Goal: Task Accomplishment & Management: Use online tool/utility

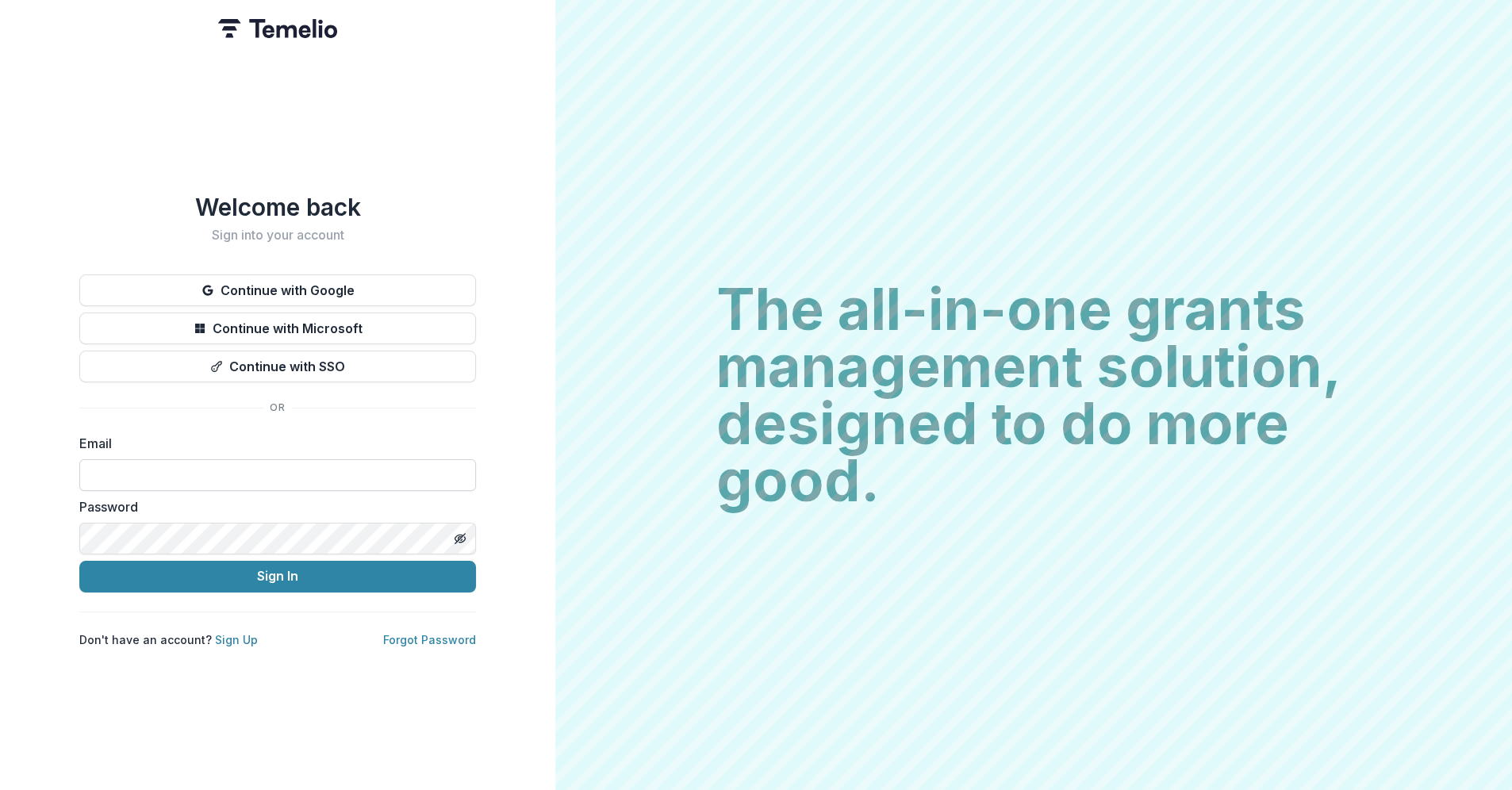
click at [177, 474] on input at bounding box center [278, 474] width 397 height 31
type input "**********"
click at [79, 561] on button "Sign In" at bounding box center [278, 576] width 397 height 31
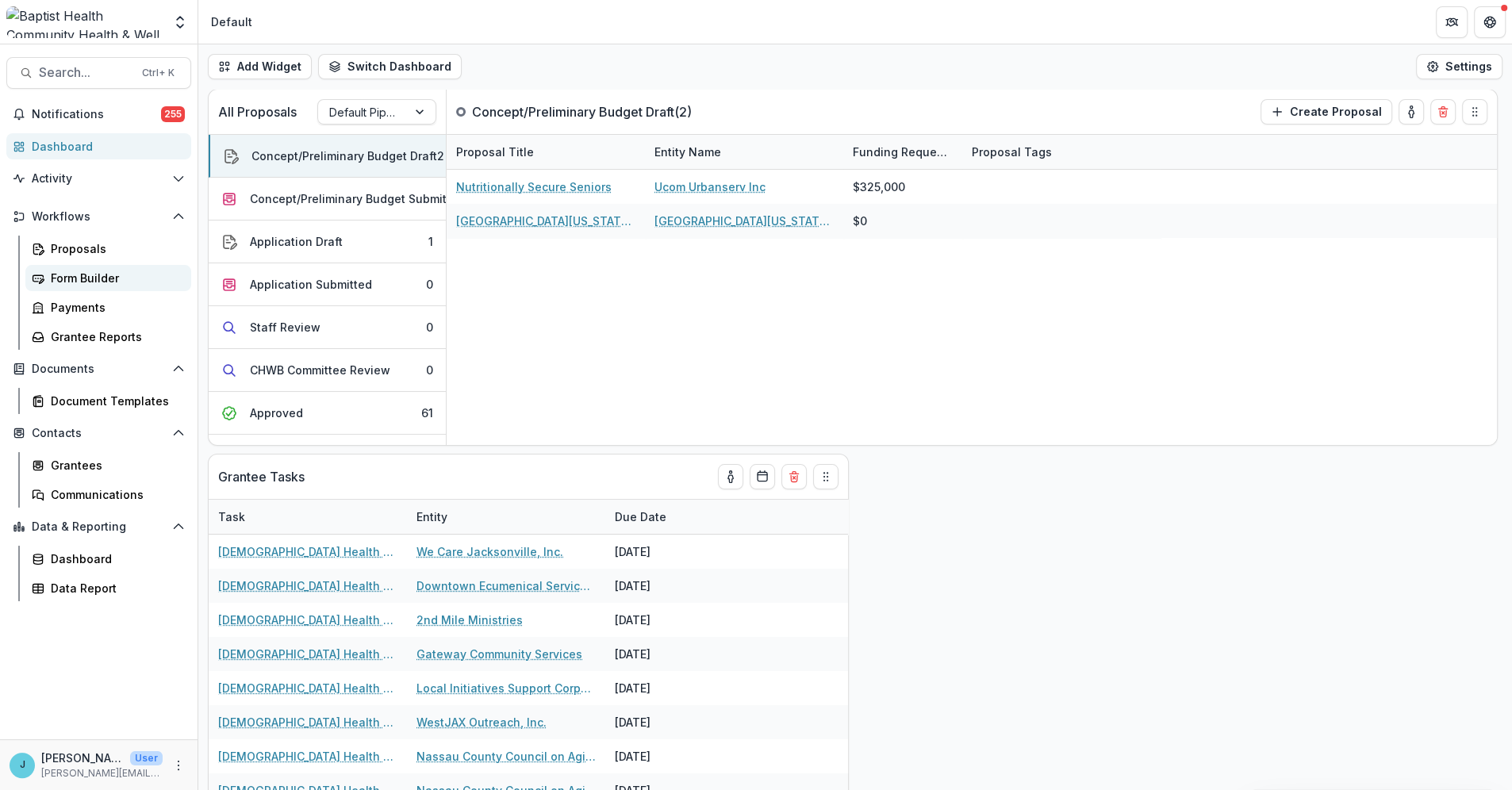
click at [77, 274] on div "Form Builder" at bounding box center [115, 278] width 127 height 17
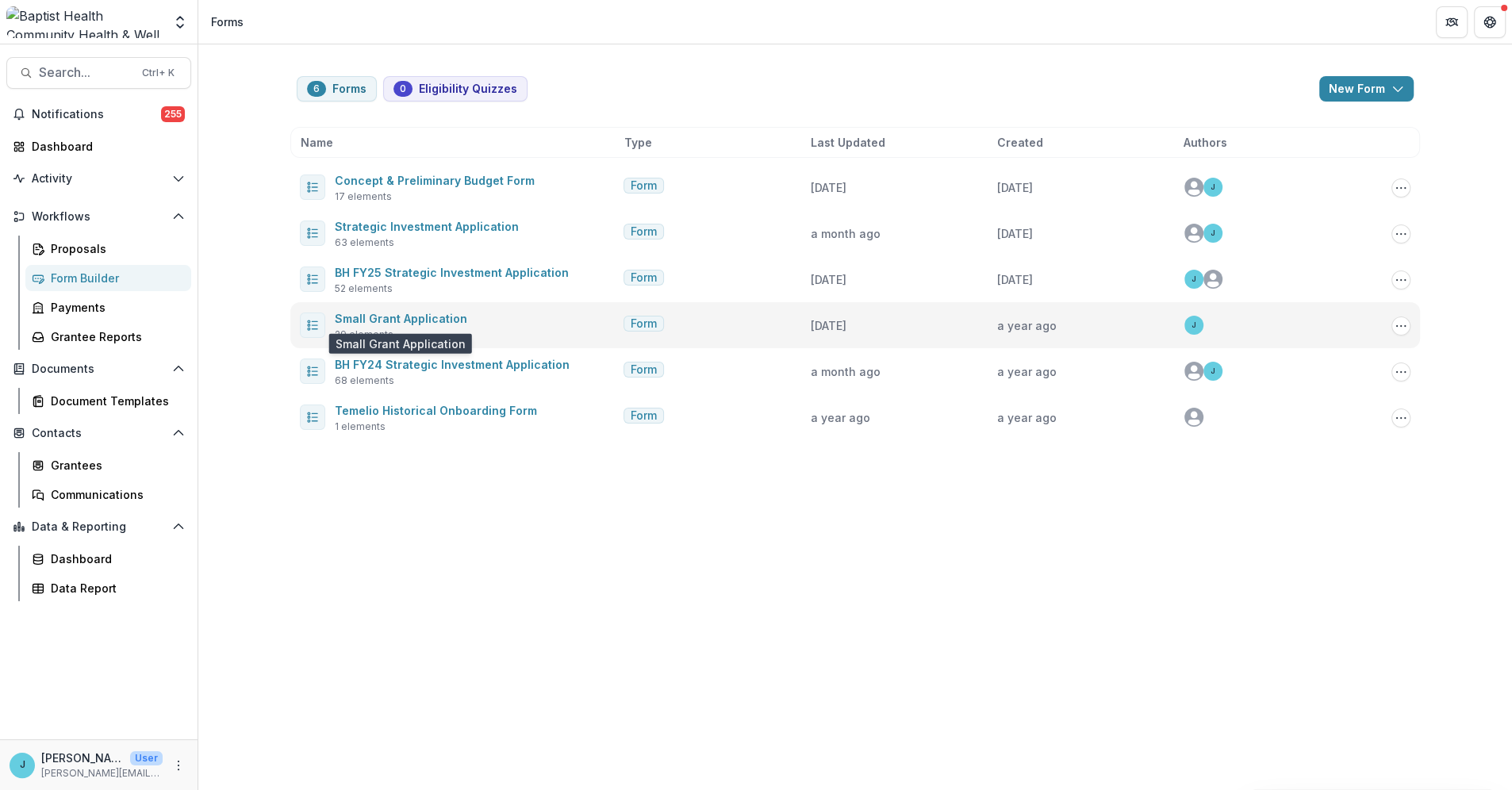
click at [424, 309] on span "Small Grant Application" at bounding box center [401, 319] width 132 height 19
click at [420, 314] on link "Small Grant Application" at bounding box center [401, 318] width 132 height 14
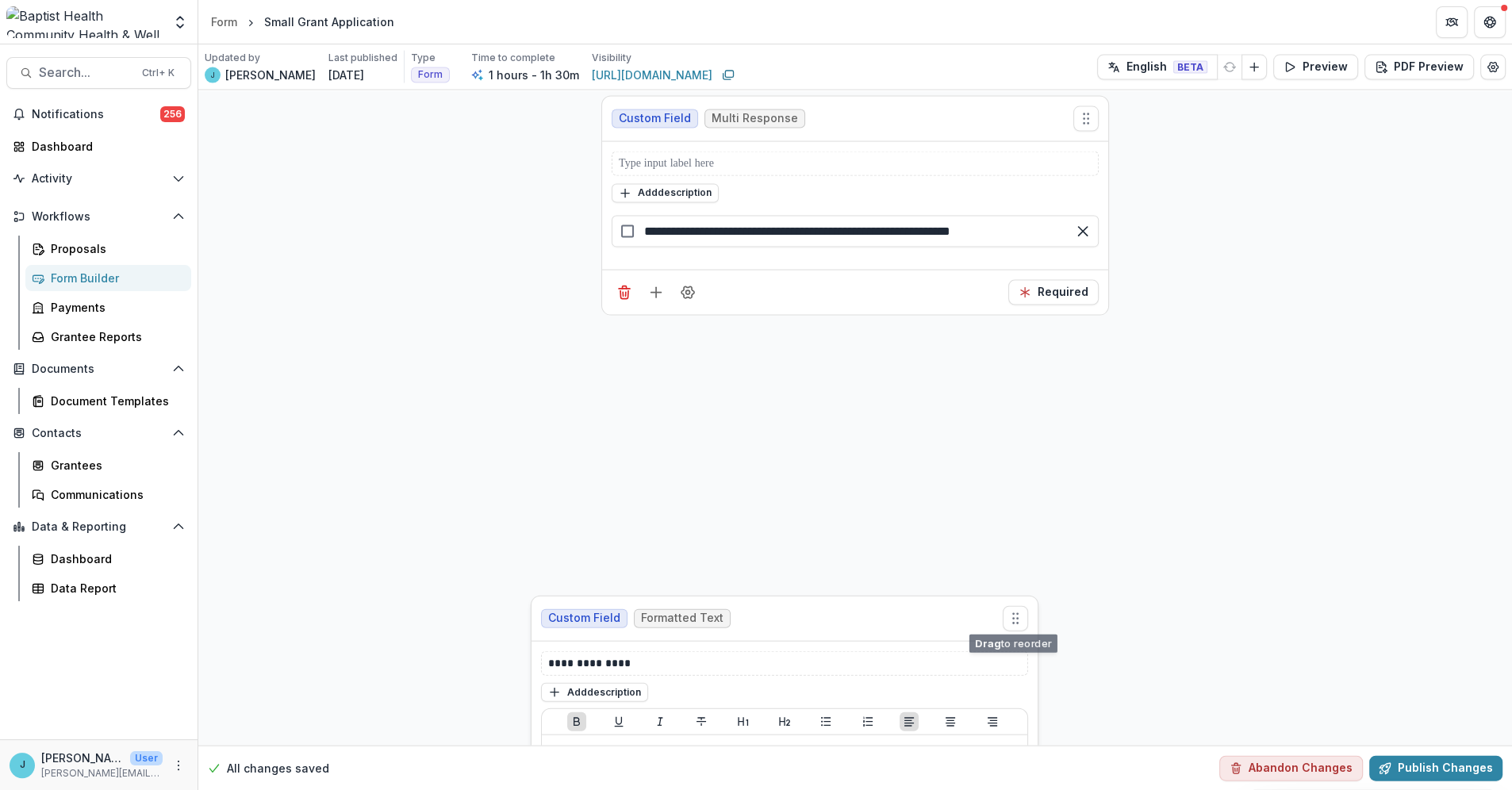
scroll to position [9599, 0]
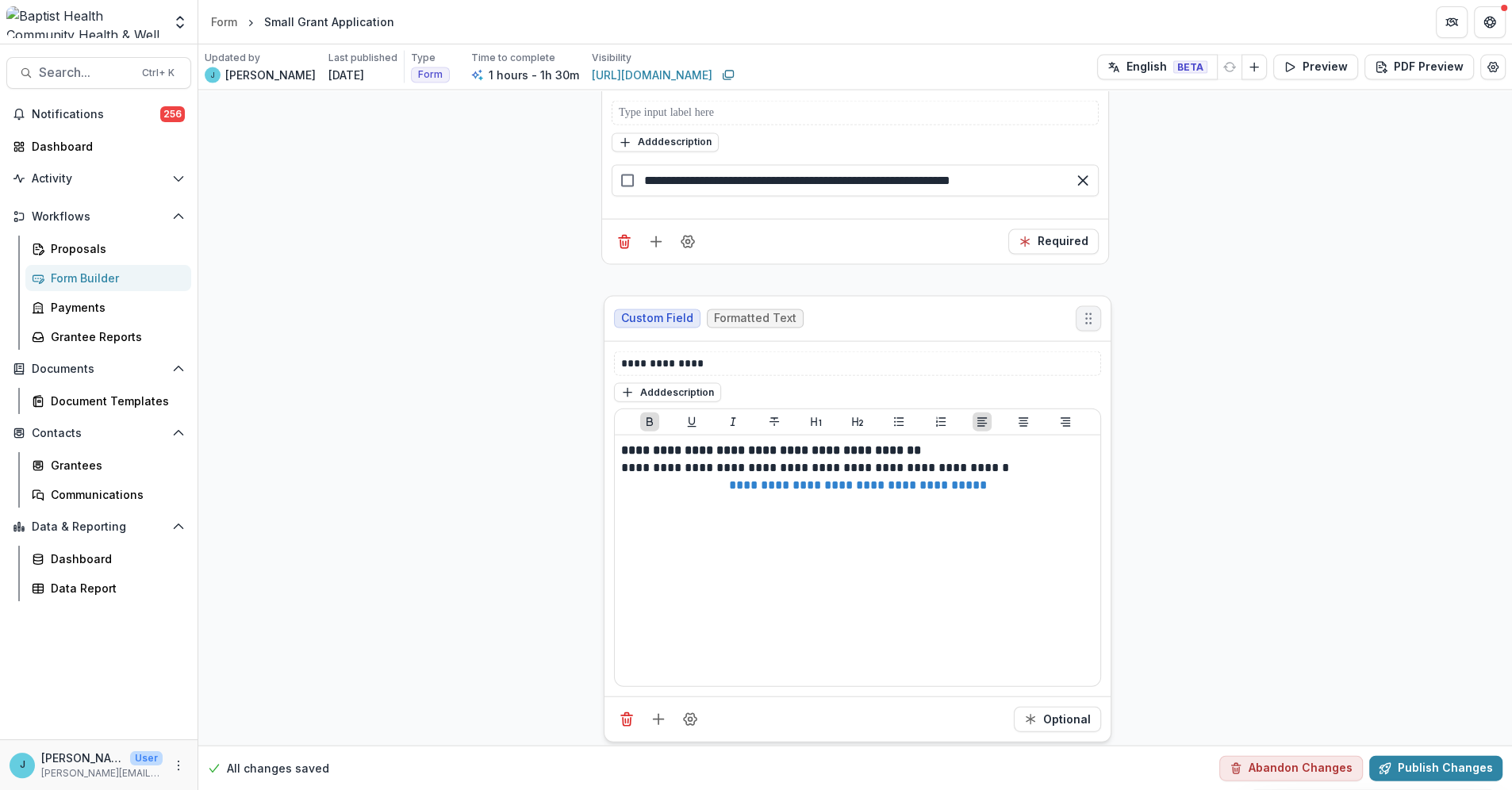
drag, startPoint x: 1088, startPoint y: 301, endPoint x: 1091, endPoint y: 317, distance: 16.3
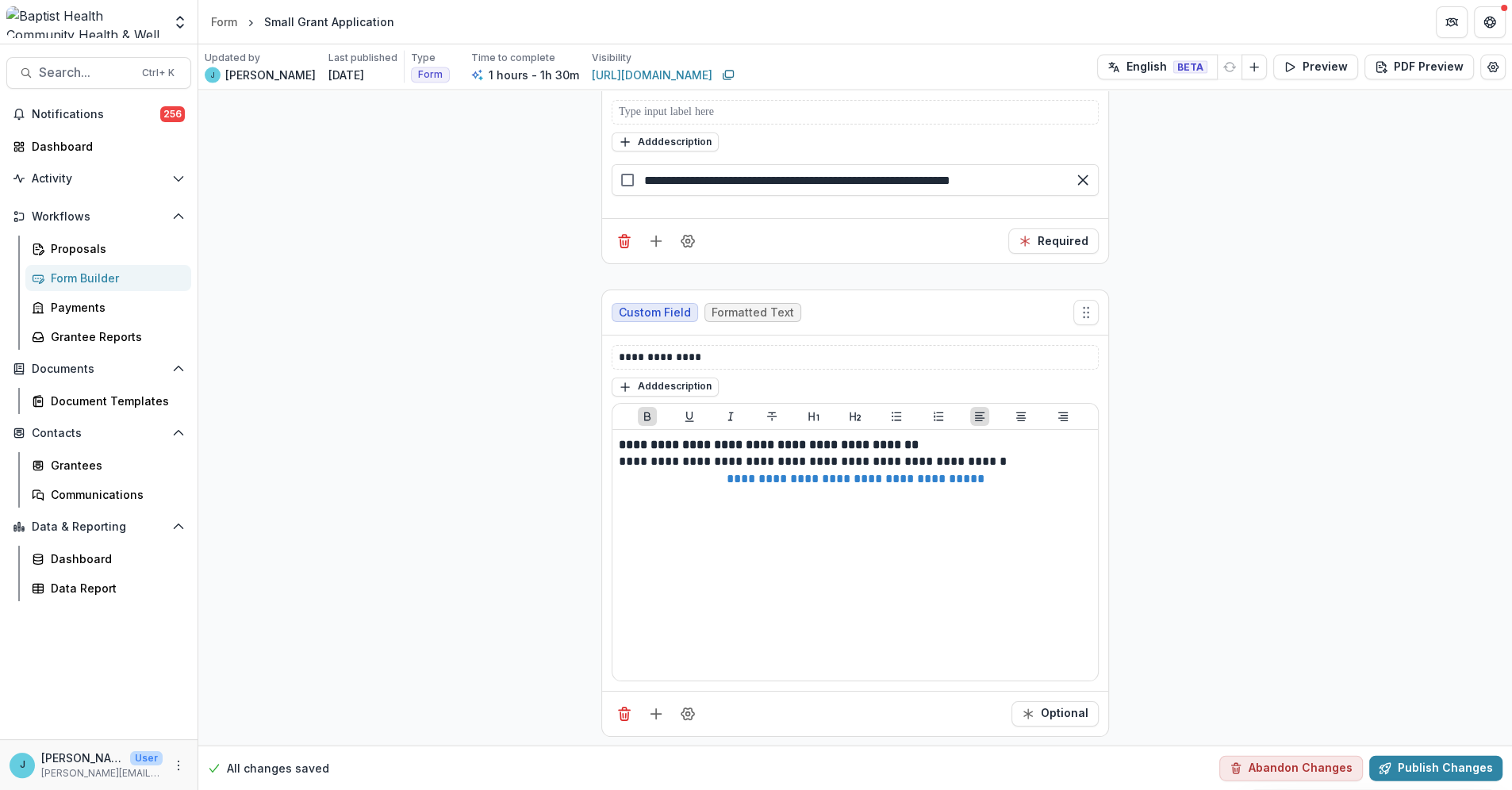
scroll to position [9177, 0]
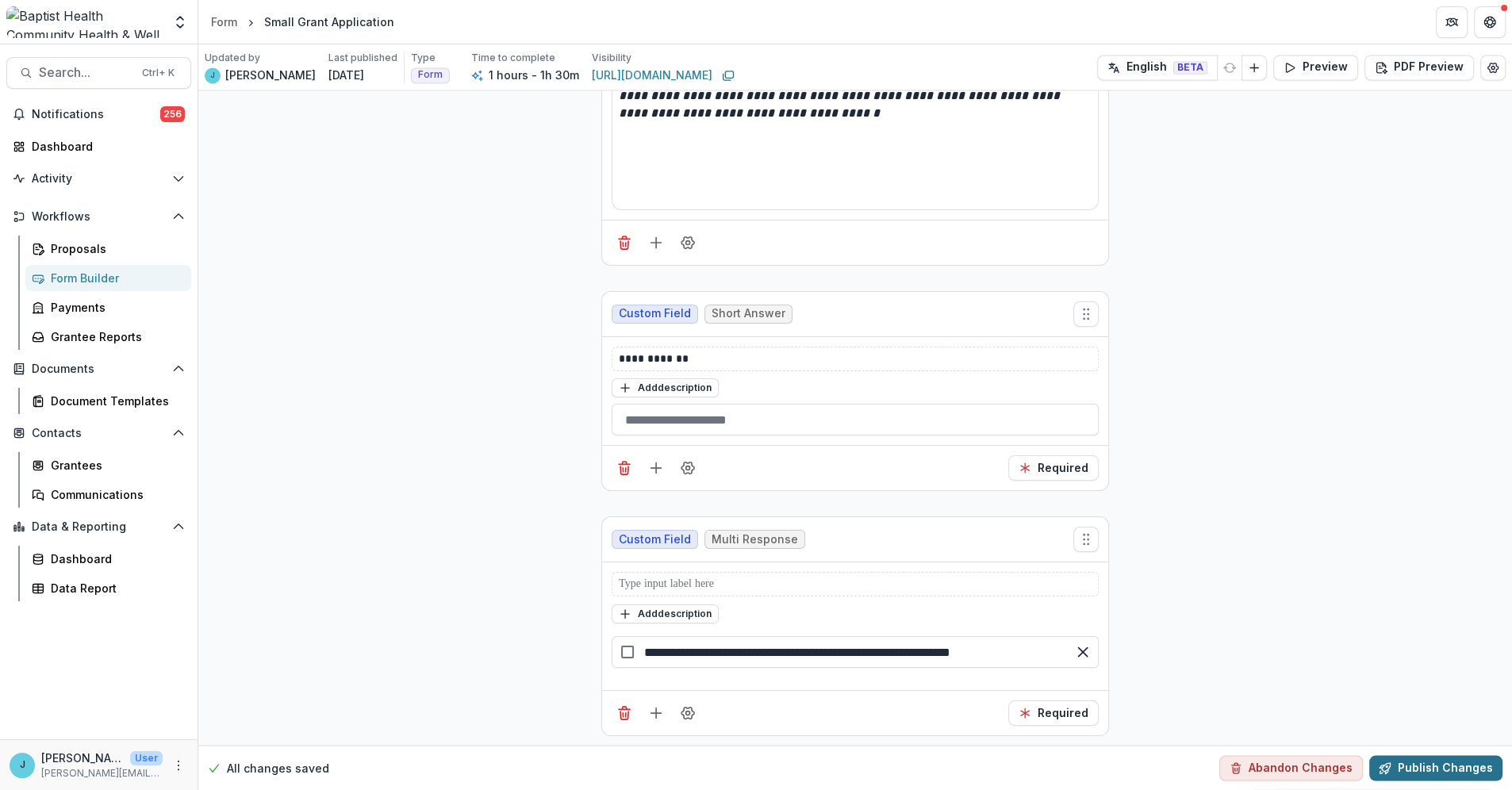
click at [1430, 774] on button "Publish Changes" at bounding box center [1435, 767] width 133 height 25
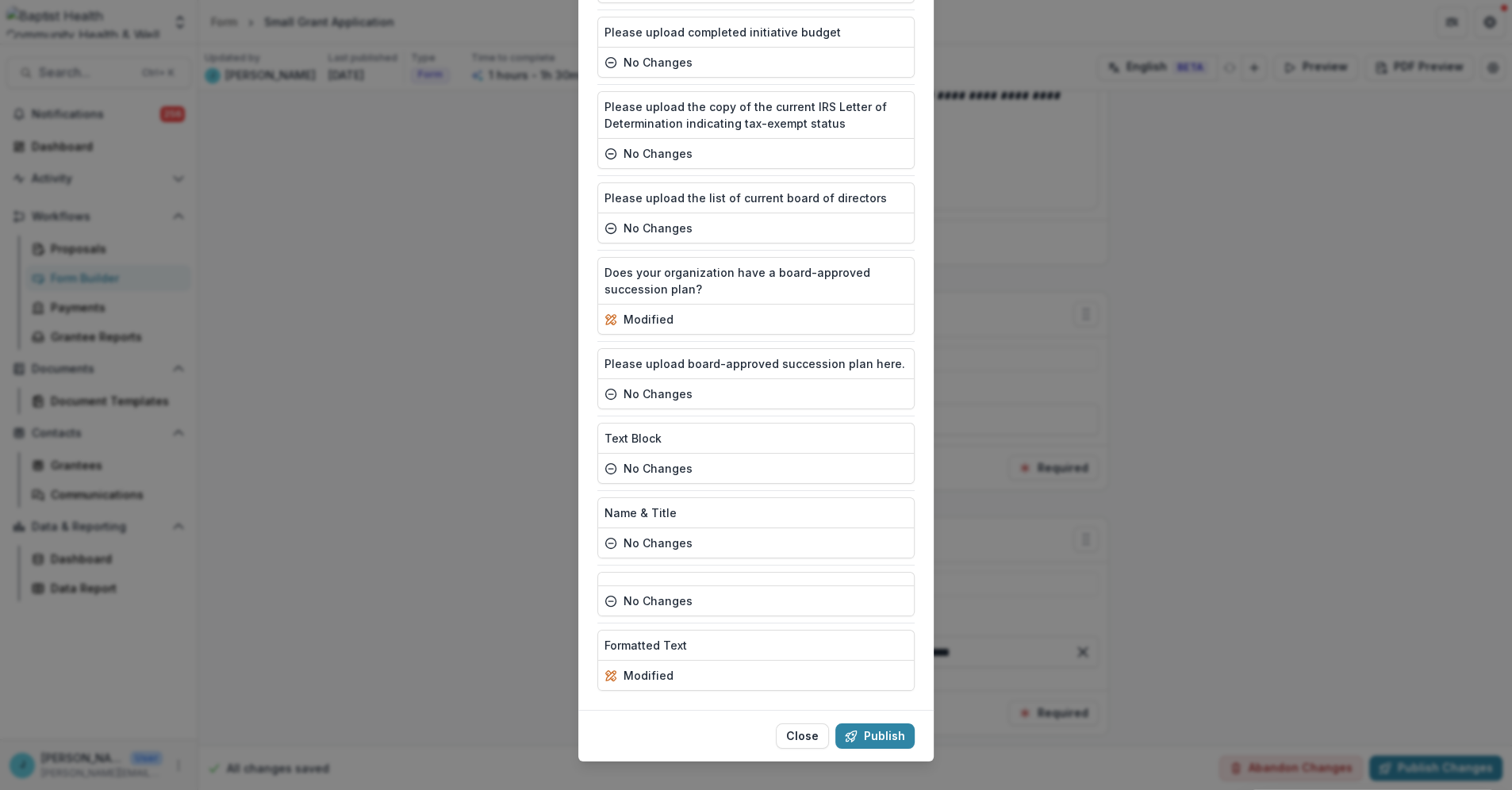
scroll to position [1963, 0]
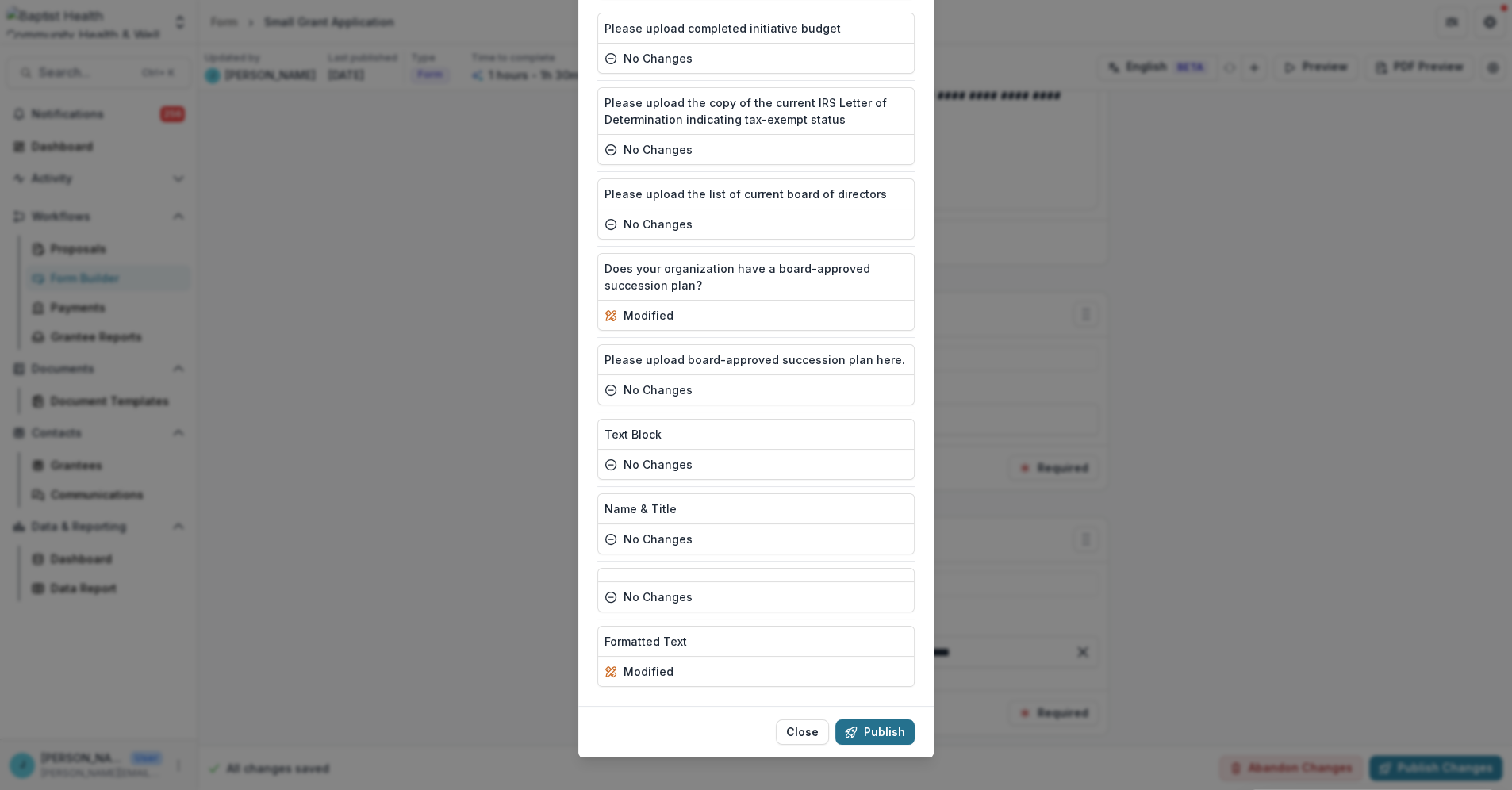
click at [865, 720] on button "Publish" at bounding box center [875, 732] width 79 height 25
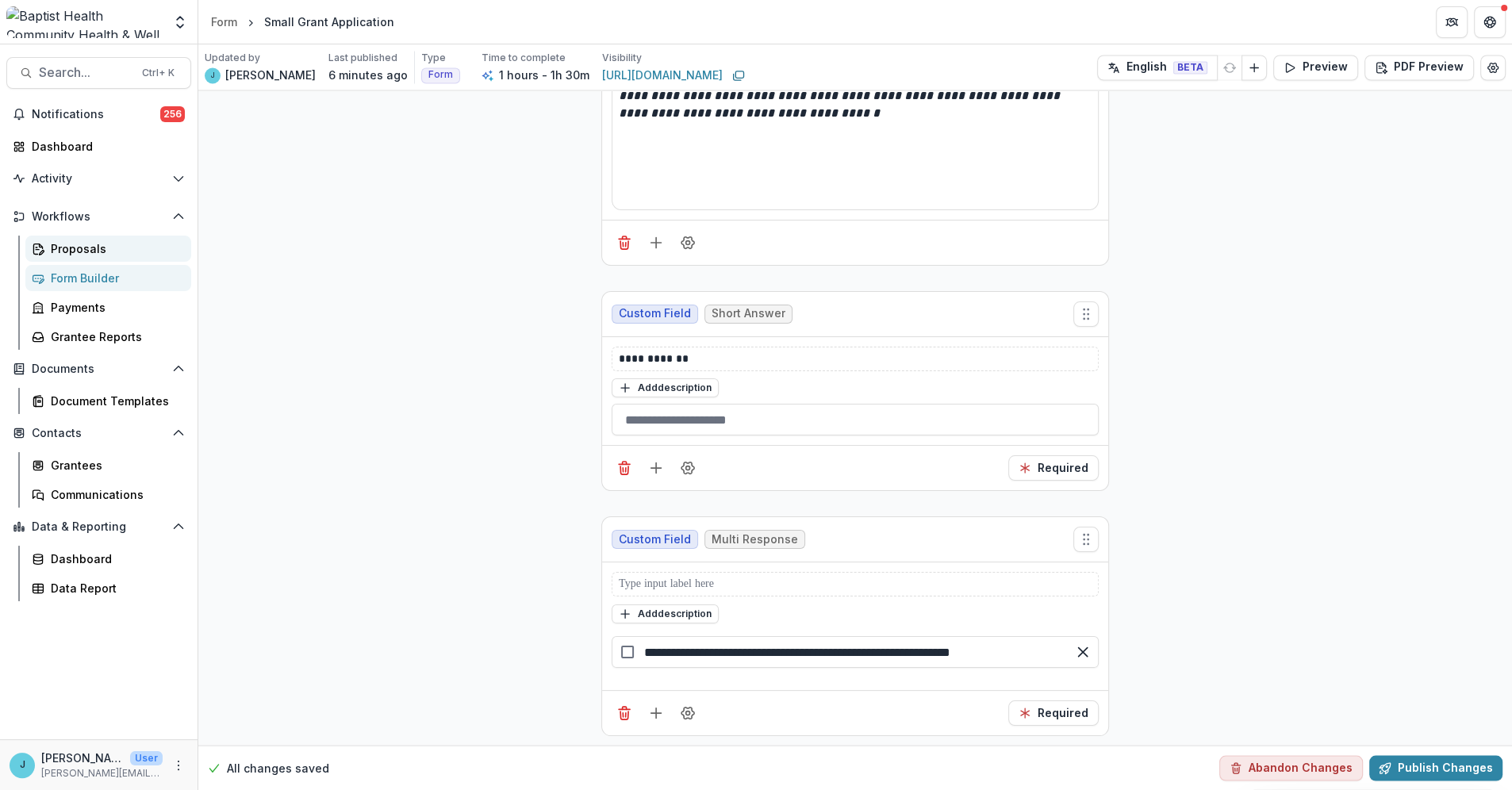
click at [72, 250] on div "Proposals" at bounding box center [115, 249] width 127 height 17
